Goal: Task Accomplishment & Management: Manage account settings

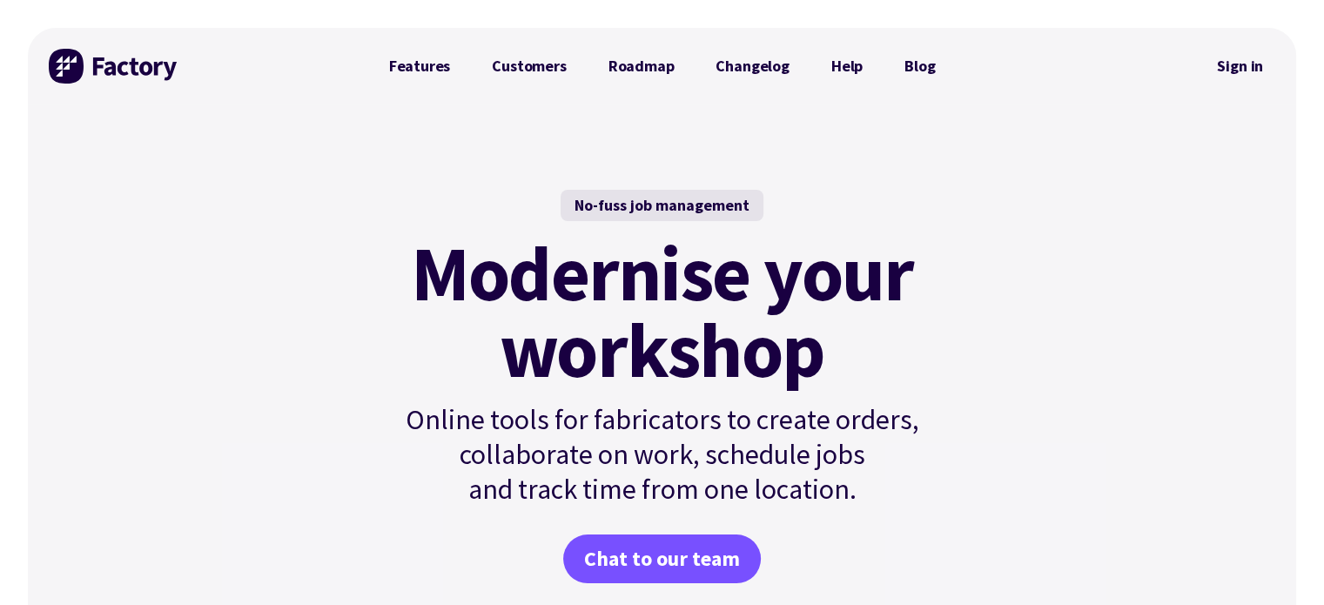
click at [250, 128] on div "No-fuss job management Modernise your workshop Online tools for fabricators to …" at bounding box center [662, 407] width 1269 height 606
click at [1255, 58] on link "Sign in" at bounding box center [1240, 66] width 71 height 40
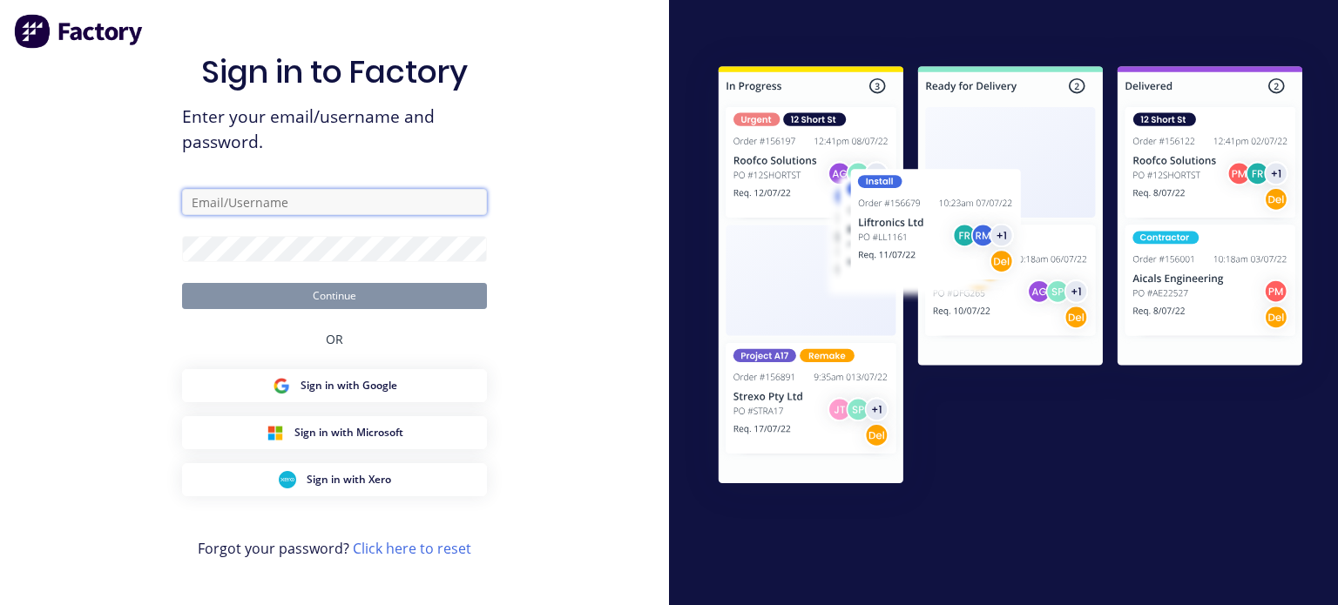
click at [349, 199] on input "text" at bounding box center [334, 202] width 305 height 26
paste input "[EMAIL_ADDRESS][DOMAIN_NAME]"
type input "[EMAIL_ADDRESS][DOMAIN_NAME]"
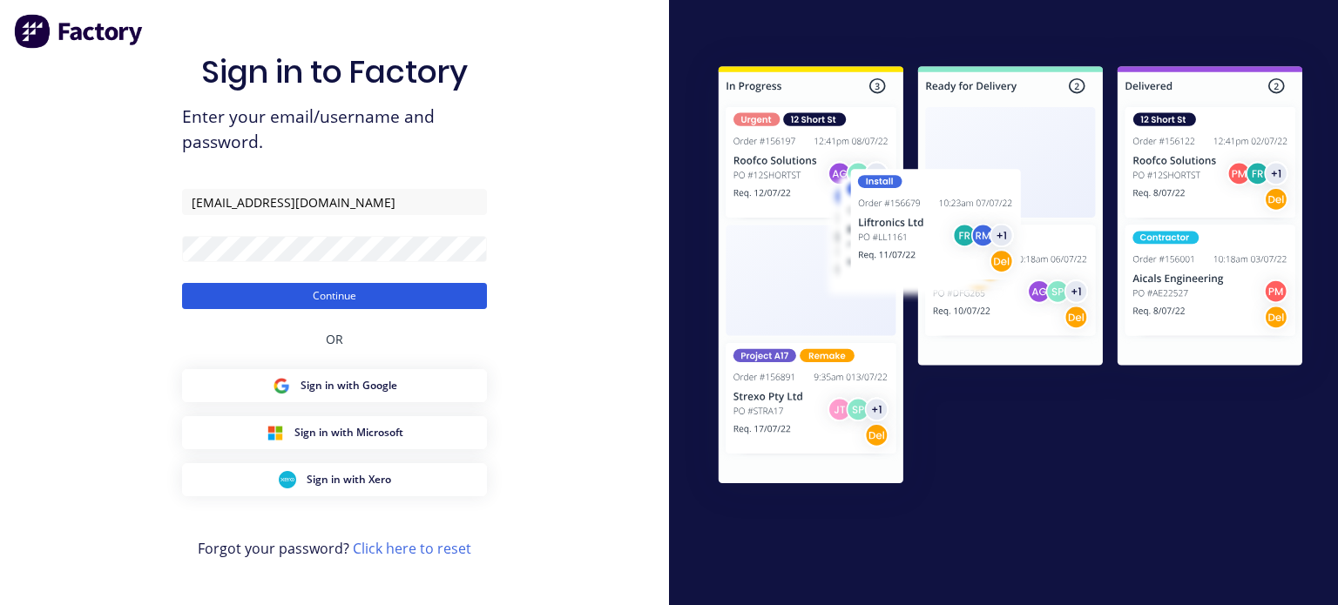
click at [314, 290] on button "Continue" at bounding box center [334, 296] width 305 height 26
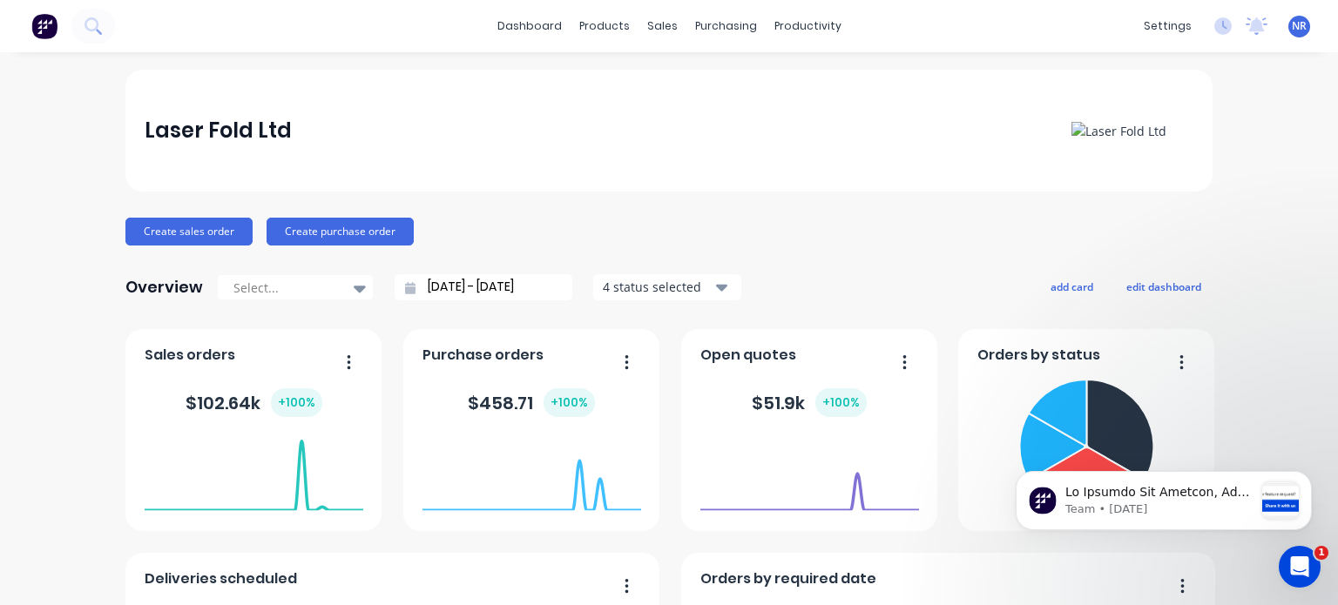
click at [1292, 24] on span "NR" at bounding box center [1298, 26] width 15 height 16
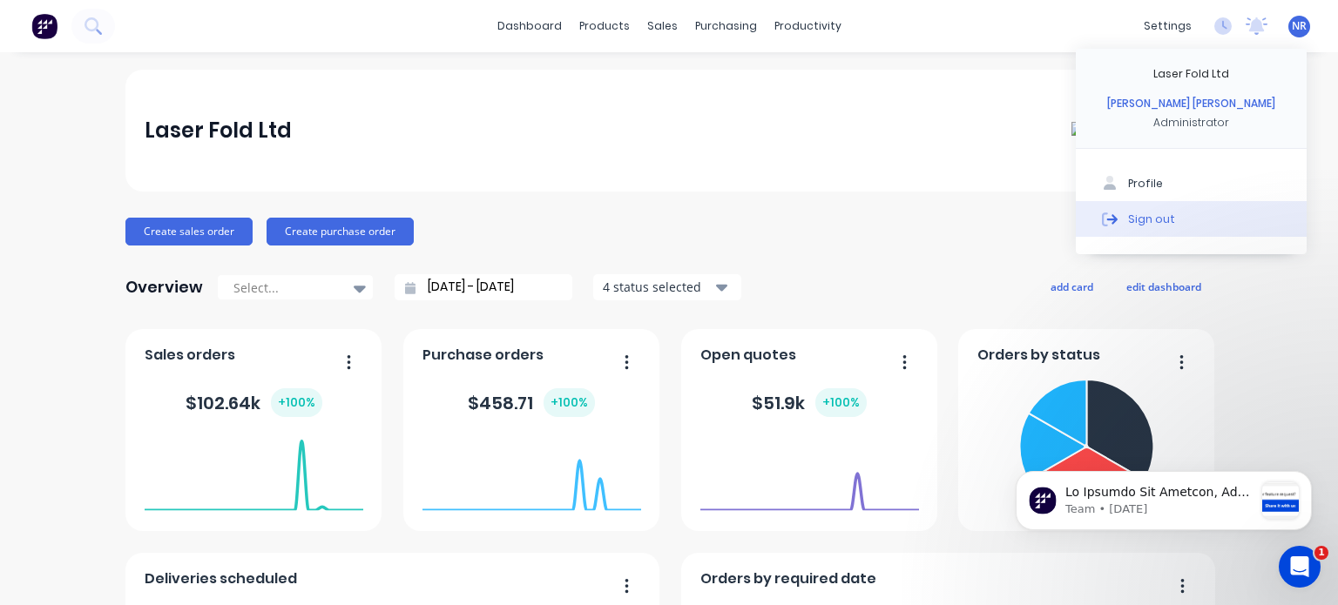
click at [1133, 220] on div "Sign out" at bounding box center [1151, 219] width 47 height 16
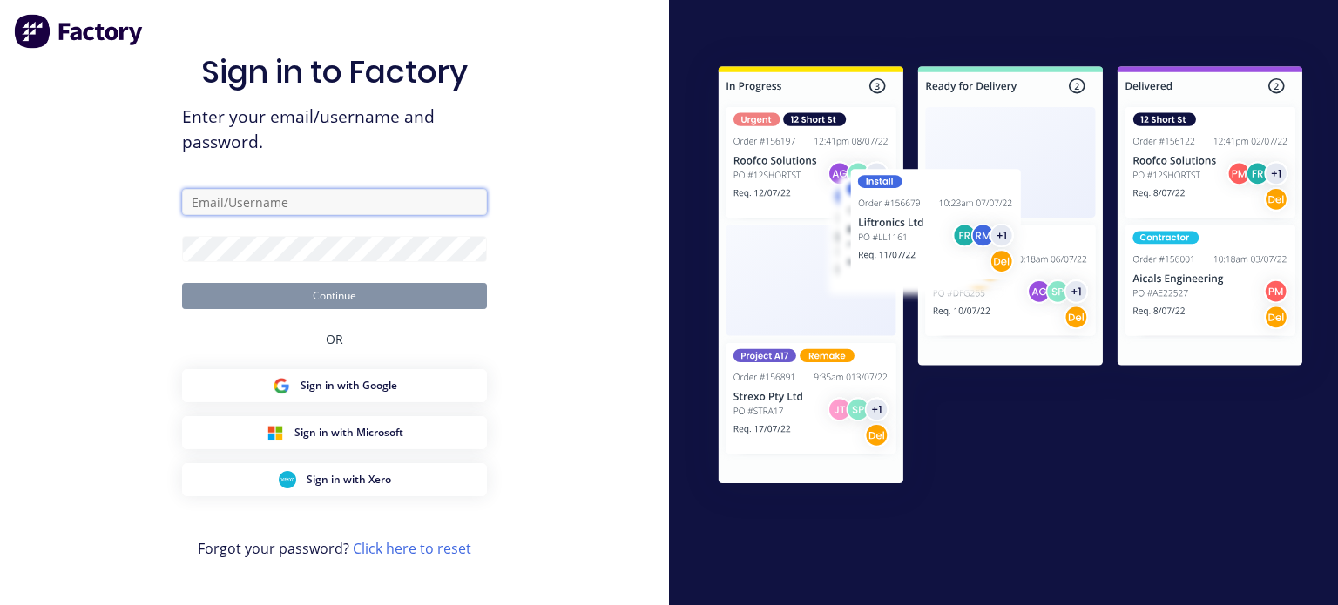
type input "[EMAIL_ADDRESS][DOMAIN_NAME]"
